Goal: Task Accomplishment & Management: Manage account settings

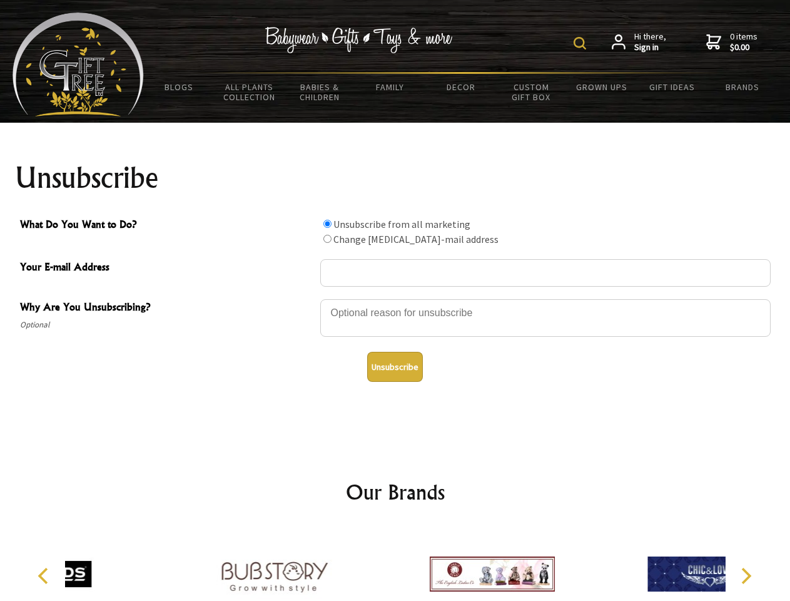
click at [582, 43] on img at bounding box center [580, 43] width 13 height 13
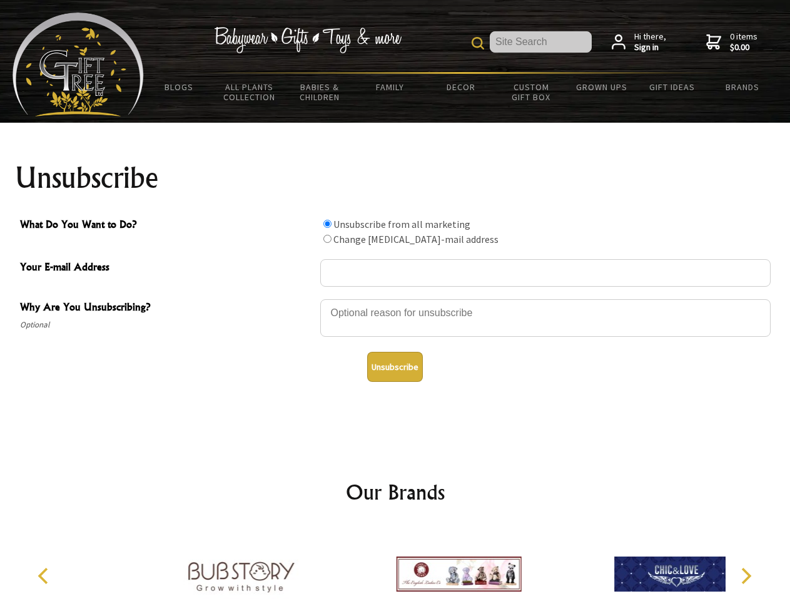
click at [396, 299] on div at bounding box center [545, 320] width 451 height 44
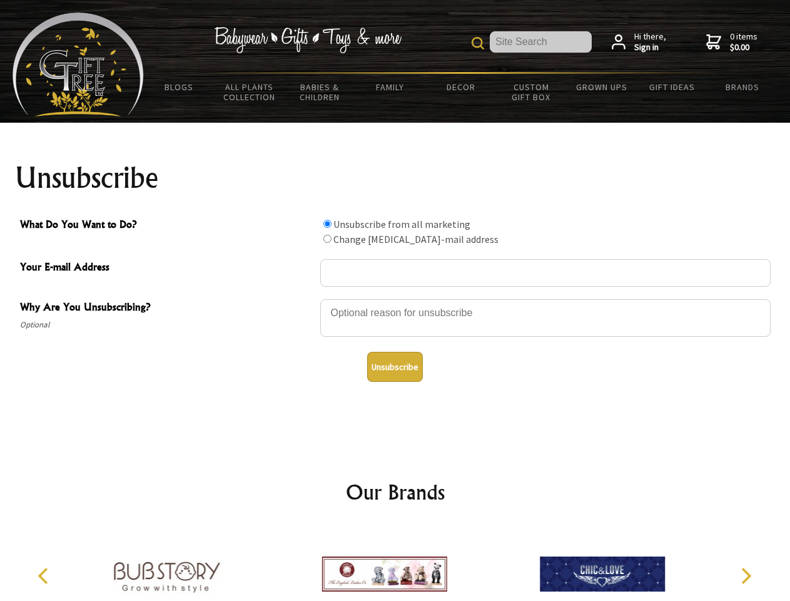
click at [327, 223] on input "What Do You Want to Do?" at bounding box center [328, 224] width 8 height 8
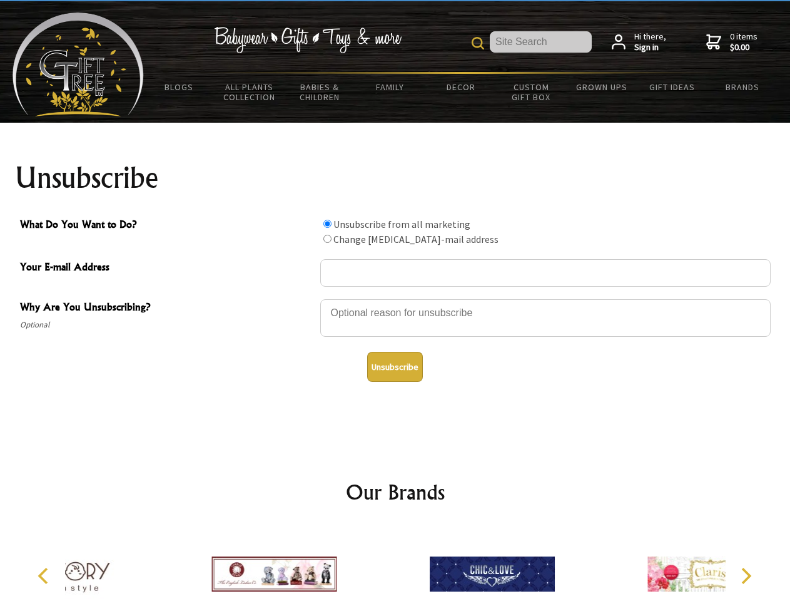
click at [327, 238] on input "What Do You Want to Do?" at bounding box center [328, 239] width 8 height 8
radio input "true"
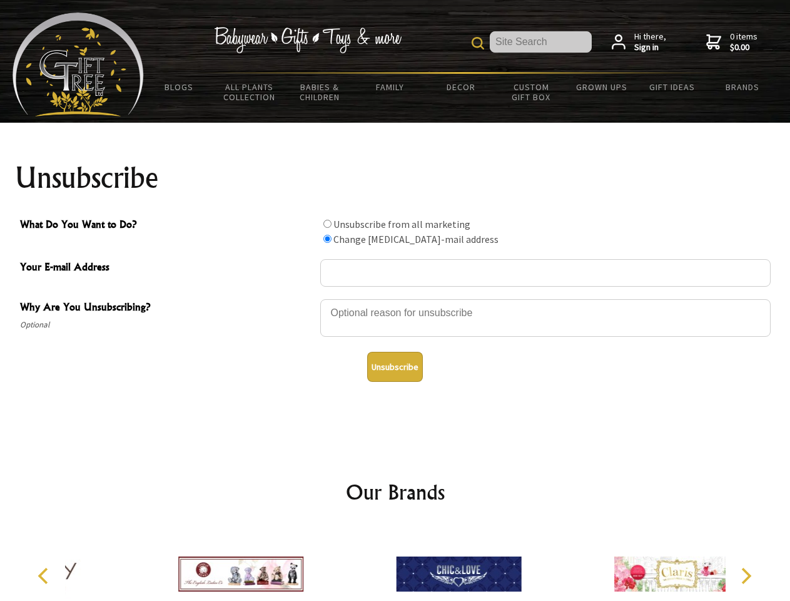
click at [395, 367] on button "Unsubscribe" at bounding box center [395, 367] width 56 height 30
click at [396, 564] on div at bounding box center [459, 576] width 218 height 98
click at [45, 576] on icon "Previous" at bounding box center [44, 576] width 16 height 16
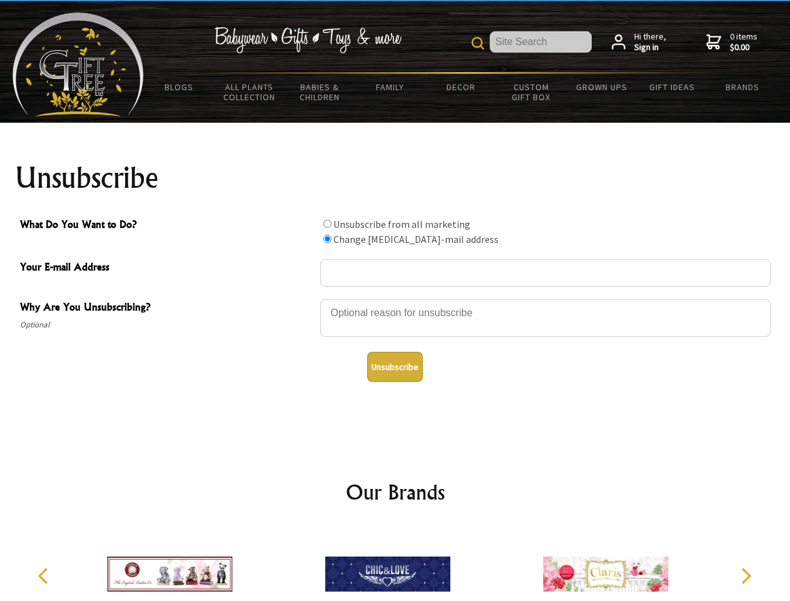
click at [746, 576] on icon "Next" at bounding box center [745, 576] width 16 height 16
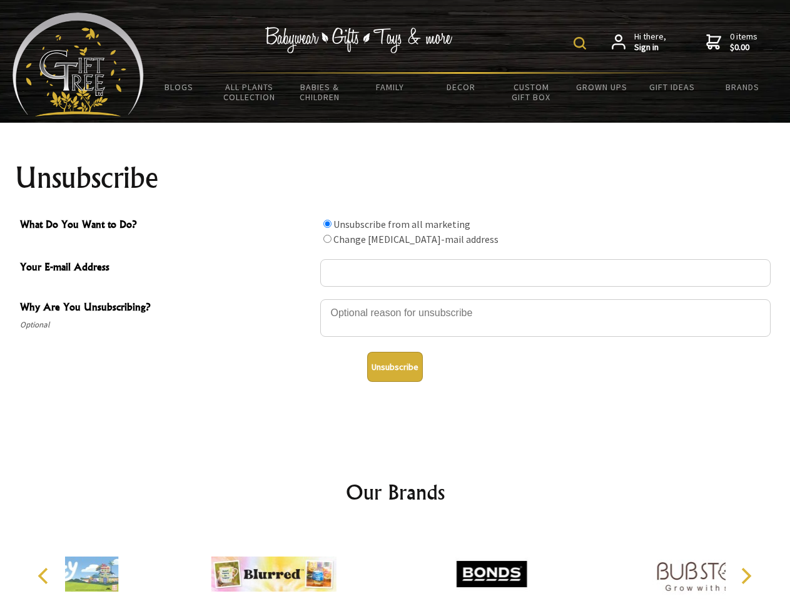
click at [582, 43] on img at bounding box center [580, 43] width 13 height 13
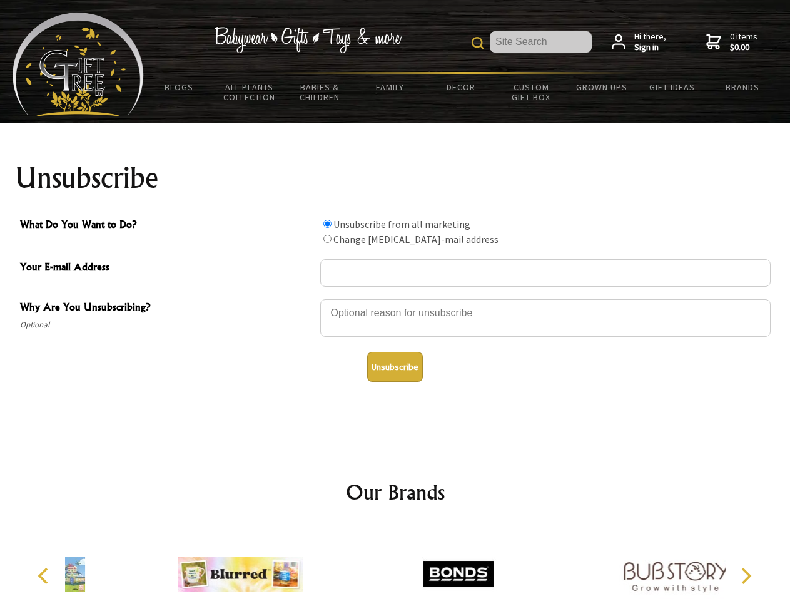
click at [396, 299] on div at bounding box center [545, 320] width 451 height 44
click at [327, 223] on input "What Do You Want to Do?" at bounding box center [328, 224] width 8 height 8
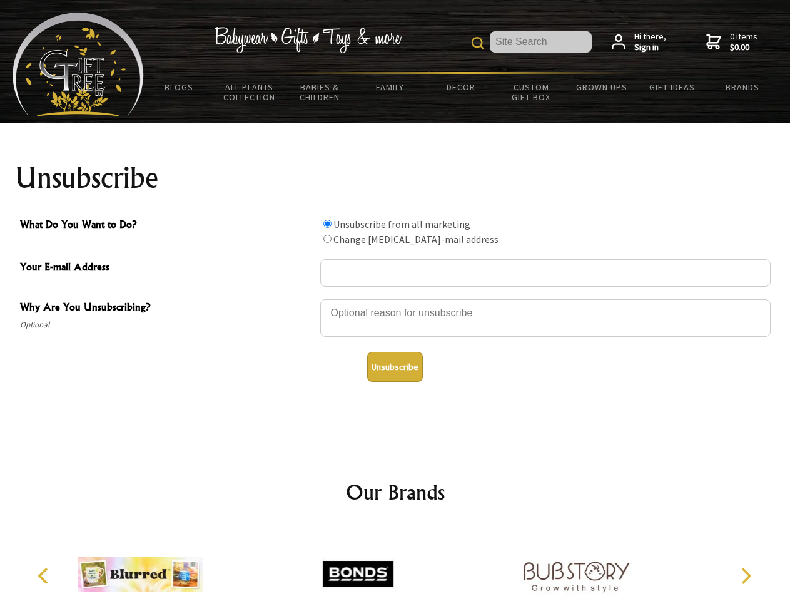
click at [327, 238] on input "What Do You Want to Do?" at bounding box center [328, 239] width 8 height 8
radio input "true"
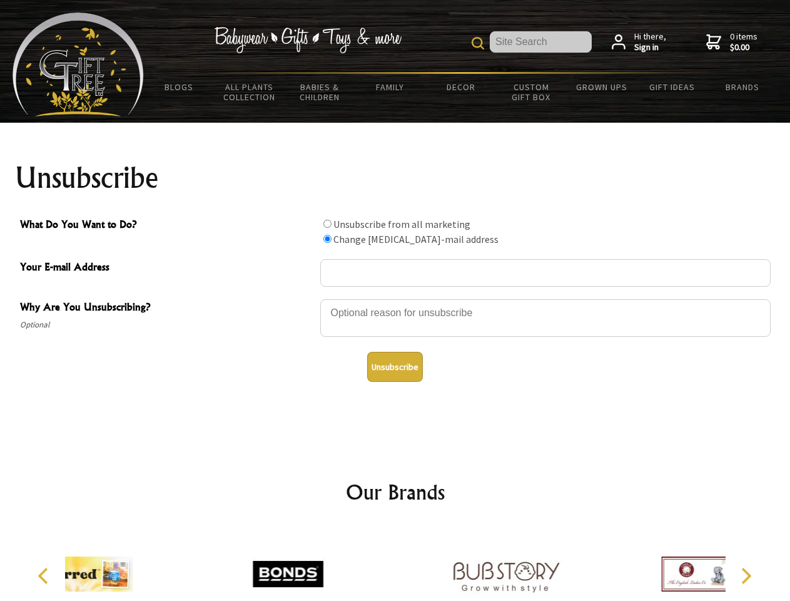
click at [395, 367] on button "Unsubscribe" at bounding box center [395, 367] width 56 height 30
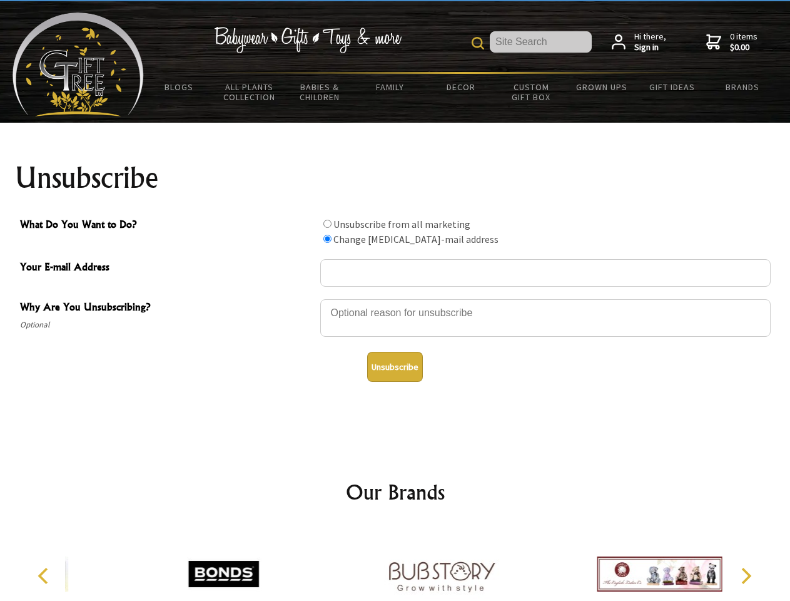
click at [396, 564] on img at bounding box center [441, 574] width 125 height 94
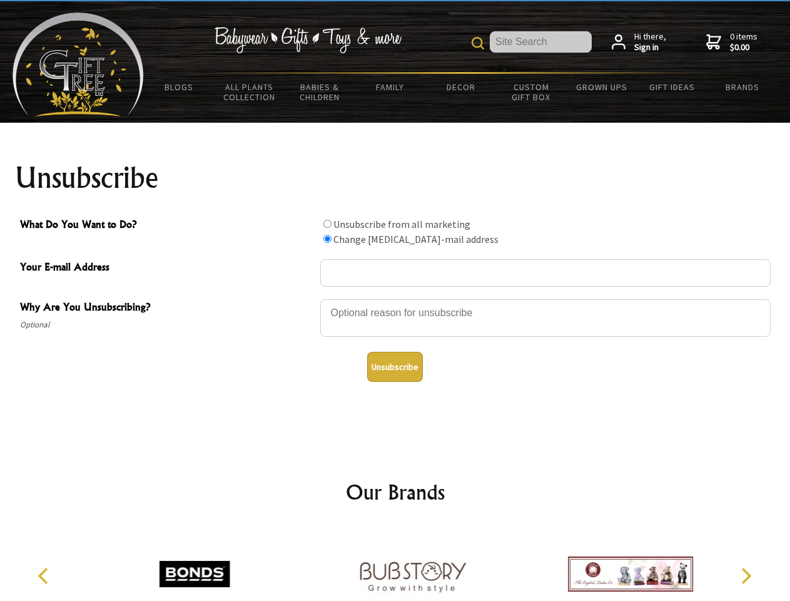
click at [45, 576] on icon "Previous" at bounding box center [44, 576] width 16 height 16
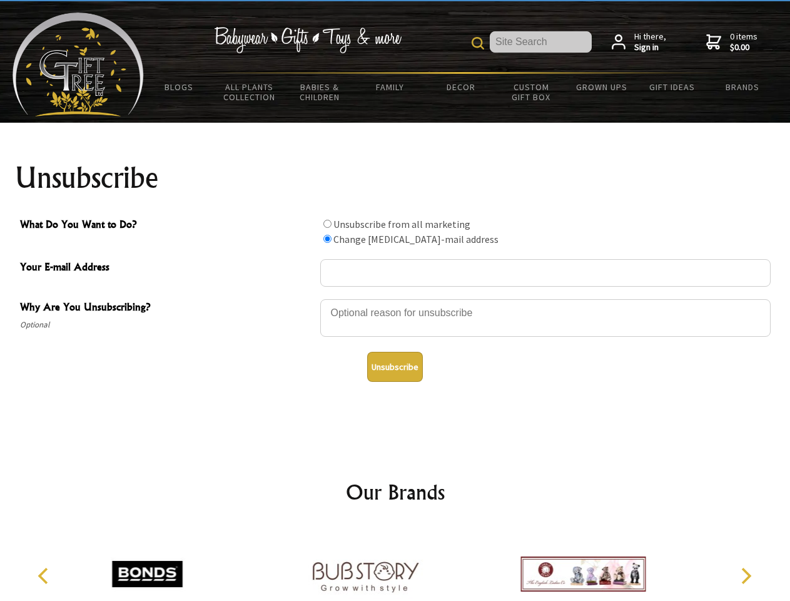
click at [746, 576] on icon "Next" at bounding box center [745, 576] width 16 height 16
